Goal: Transaction & Acquisition: Purchase product/service

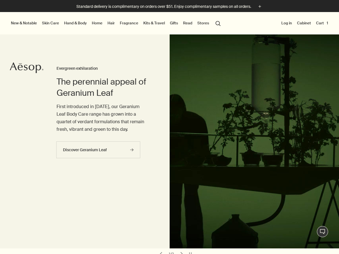
click at [320, 22] on button "Cart 1" at bounding box center [322, 23] width 14 height 7
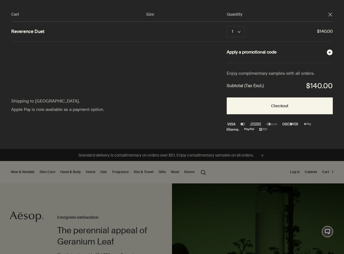
click at [270, 55] on button "Apply a promotional code plusAndCloseWithCircle" at bounding box center [279, 52] width 106 height 7
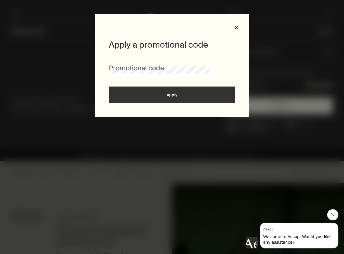
click at [334, 213] on icon "Close message from Aesop" at bounding box center [332, 215] width 4 height 4
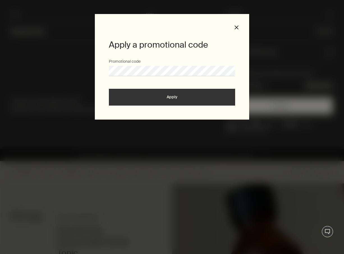
click at [175, 92] on button "Apply" at bounding box center [172, 97] width 126 height 17
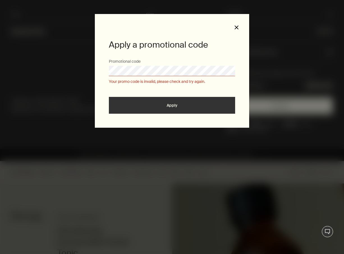
click at [237, 25] on button "close" at bounding box center [236, 27] width 5 height 5
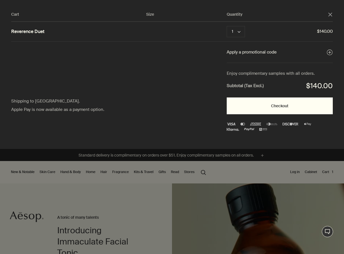
click at [269, 106] on button "Checkout" at bounding box center [279, 106] width 106 height 17
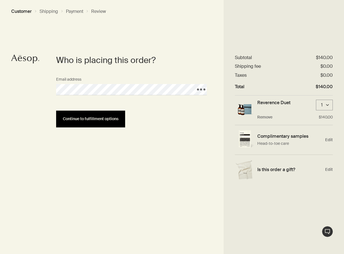
click at [112, 122] on button "Continue to fulfillment options" at bounding box center [90, 119] width 69 height 17
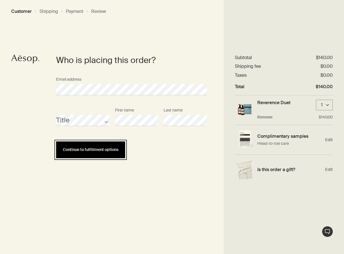
click at [79, 147] on button "Continue to fulfillment options" at bounding box center [90, 150] width 69 height 17
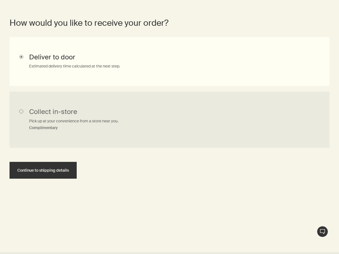
scroll to position [126, 0]
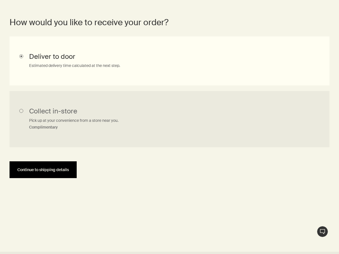
click at [69, 172] on span "Continue to shipping details" at bounding box center [43, 170] width 52 height 4
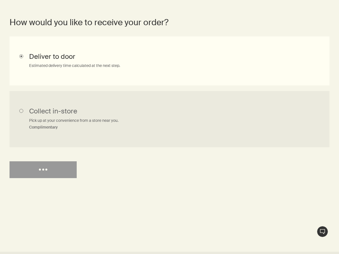
select select "US"
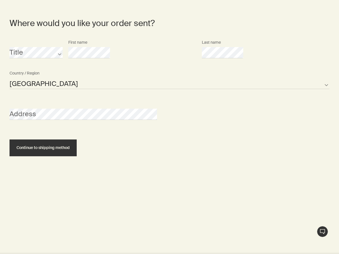
scroll to position [242, 0]
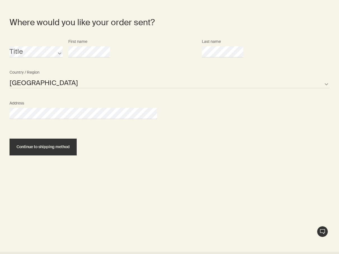
select select "US"
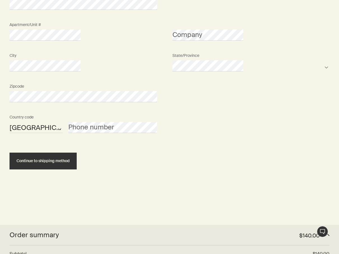
scroll to position [353, 0]
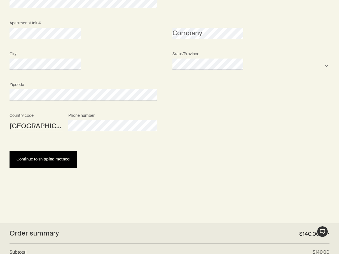
click at [77, 168] on button "Continue to shipping method" at bounding box center [43, 159] width 67 height 17
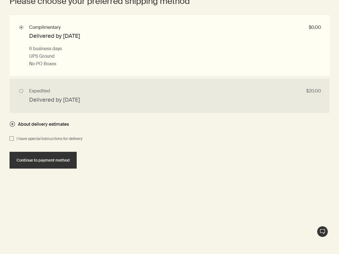
scroll to position [508, 0]
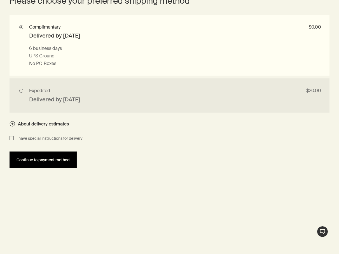
click at [70, 162] on span "Continue to payment method" at bounding box center [43, 160] width 53 height 4
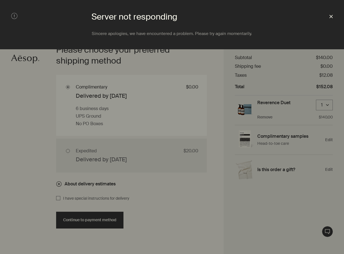
click at [332, 15] on polygon at bounding box center [330, 16] width 3 height 3
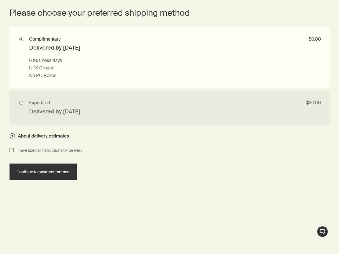
scroll to position [507, 0]
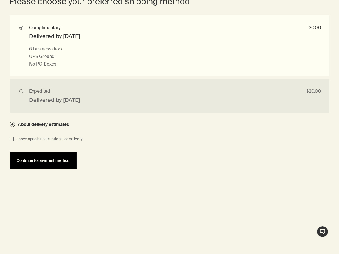
click at [77, 169] on button "Continue to payment method" at bounding box center [43, 160] width 67 height 17
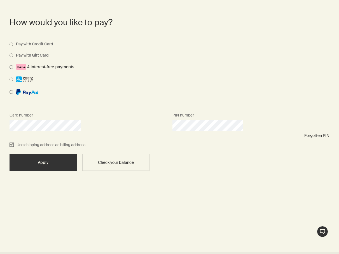
scroll to position [0, 0]
click at [14, 149] on input "Use shipping address as billing address" at bounding box center [12, 145] width 4 height 7
checkbox input "false"
select select "US"
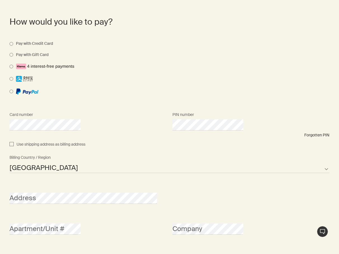
scroll to position [399, 0]
click at [14, 147] on input "Use shipping address as billing address" at bounding box center [12, 144] width 4 height 7
checkbox input "true"
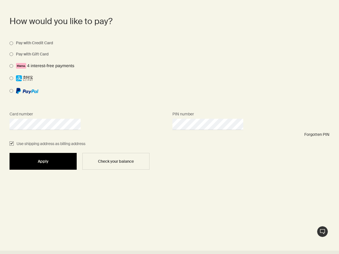
click at [77, 170] on button "Apply" at bounding box center [43, 161] width 67 height 17
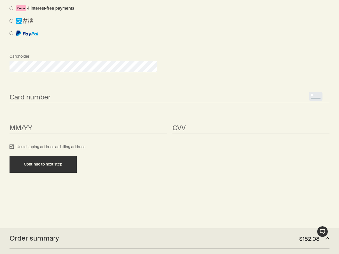
scroll to position [568, 0]
click at [14, 150] on input "Use shipping address as billing address" at bounding box center [12, 147] width 4 height 7
checkbox input "false"
select select "US"
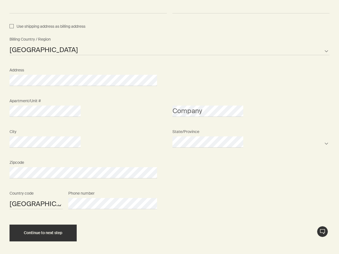
scroll to position [762, 0]
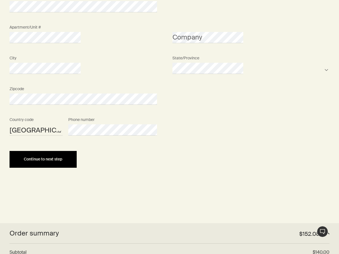
click at [70, 161] on div "Continue to next step" at bounding box center [43, 159] width 54 height 4
click at [77, 168] on button "Continue to next step" at bounding box center [43, 159] width 67 height 17
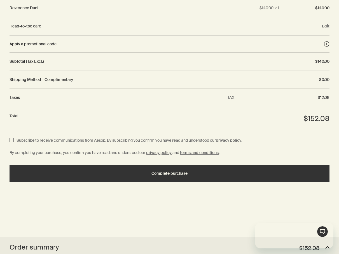
scroll to position [0, 0]
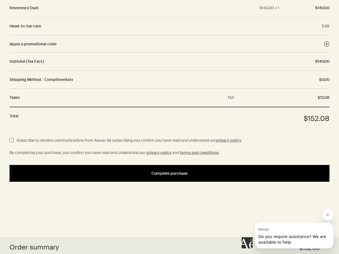
click at [165, 176] on span "Complete purchase" at bounding box center [170, 174] width 36 height 4
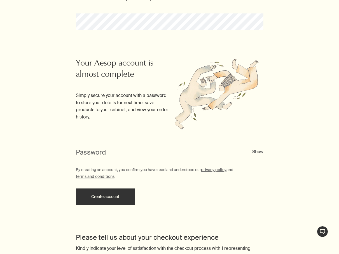
scroll to position [122, 0]
